Goal: Transaction & Acquisition: Purchase product/service

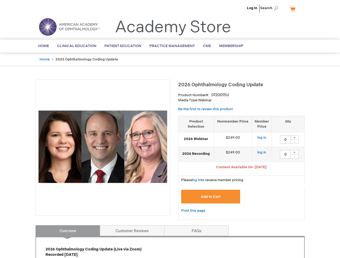
click at [170, 129] on div at bounding box center [102, 148] width 134 height 136
click at [270, 8] on span "Search" at bounding box center [270, 8] width 20 height 11
click at [241, 168] on span "Content Available On: [DATE]" at bounding box center [241, 167] width 50 height 4
click at [294, 137] on div "+" at bounding box center [294, 137] width 8 height 5
click at [294, 142] on div "-" at bounding box center [294, 142] width 8 height 4
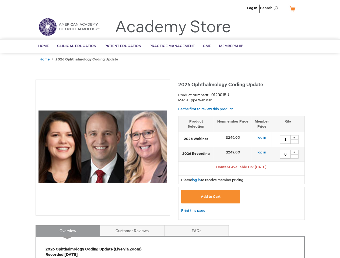
type input "0"
click at [294, 152] on div "+" at bounding box center [294, 152] width 8 height 5
click at [294, 156] on div "-" at bounding box center [294, 156] width 8 height 4
type input "0"
